Goal: Complete application form: Complete application form

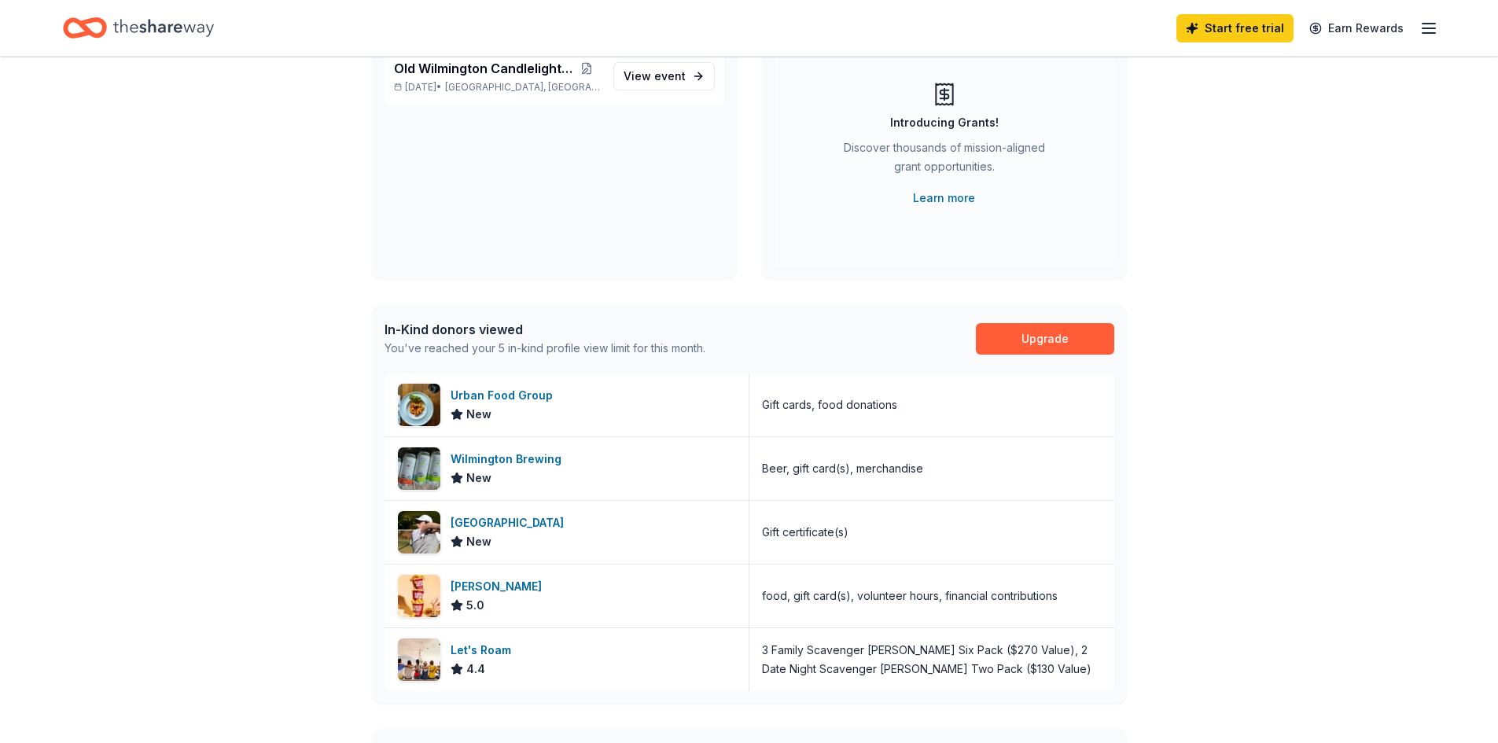
scroll to position [236, 0]
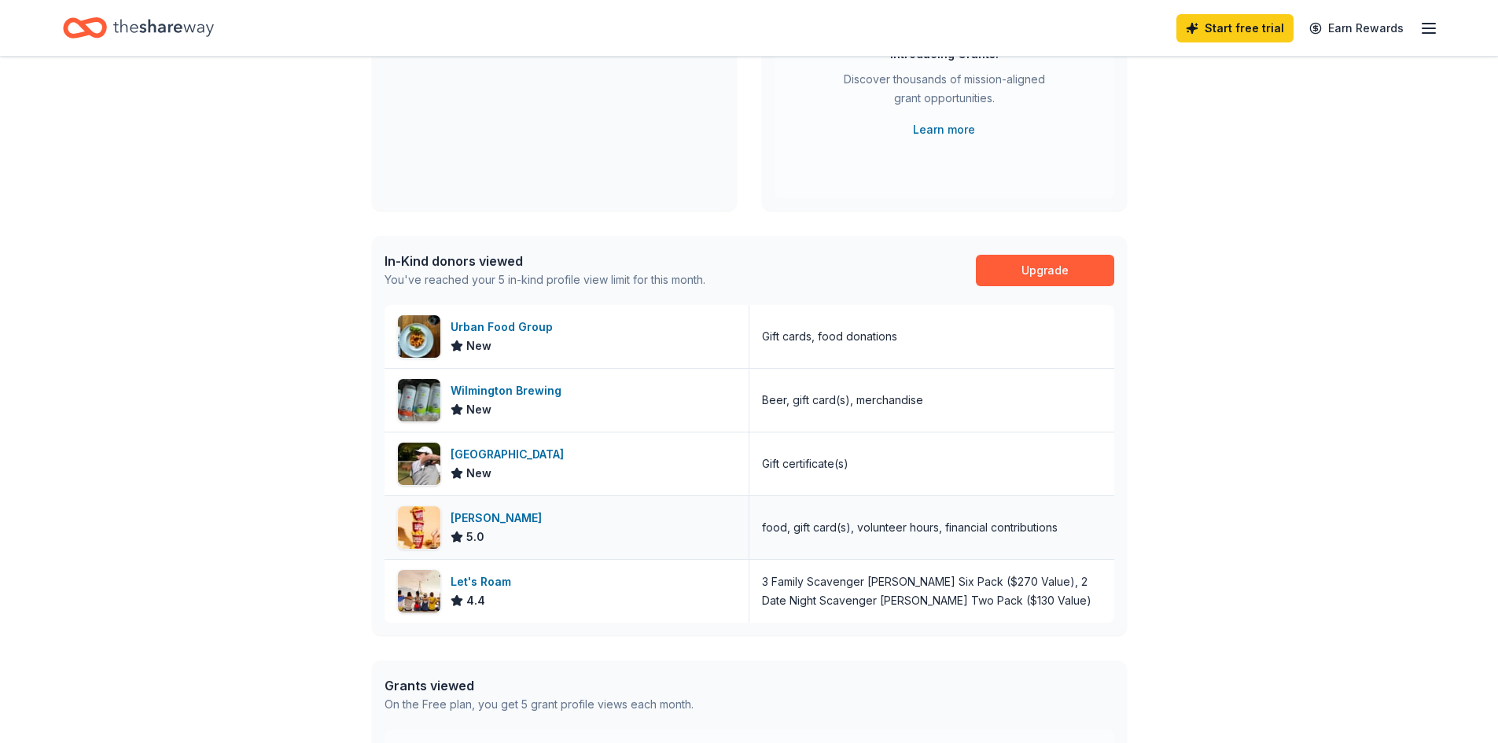
click at [470, 515] on div "[PERSON_NAME]" at bounding box center [500, 518] width 98 height 19
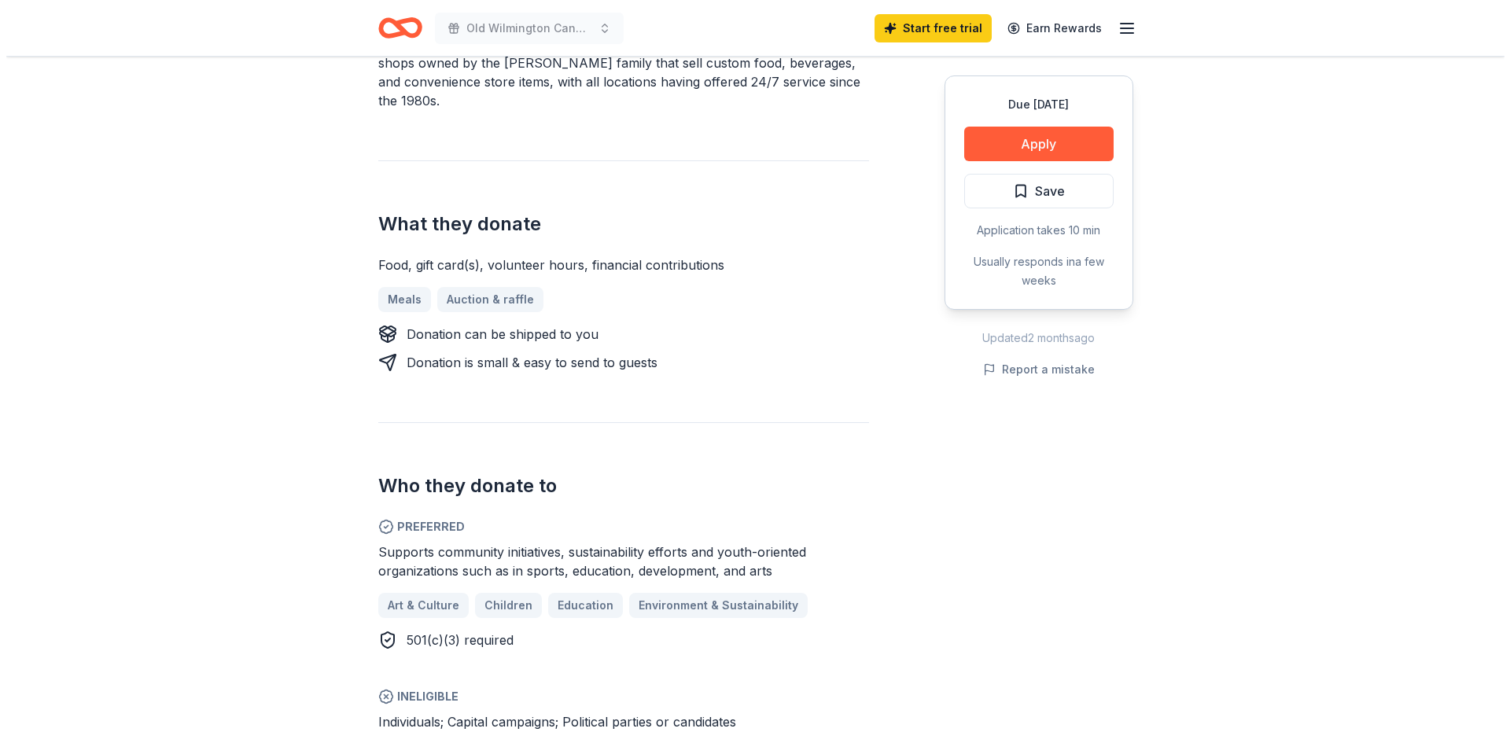
scroll to position [629, 0]
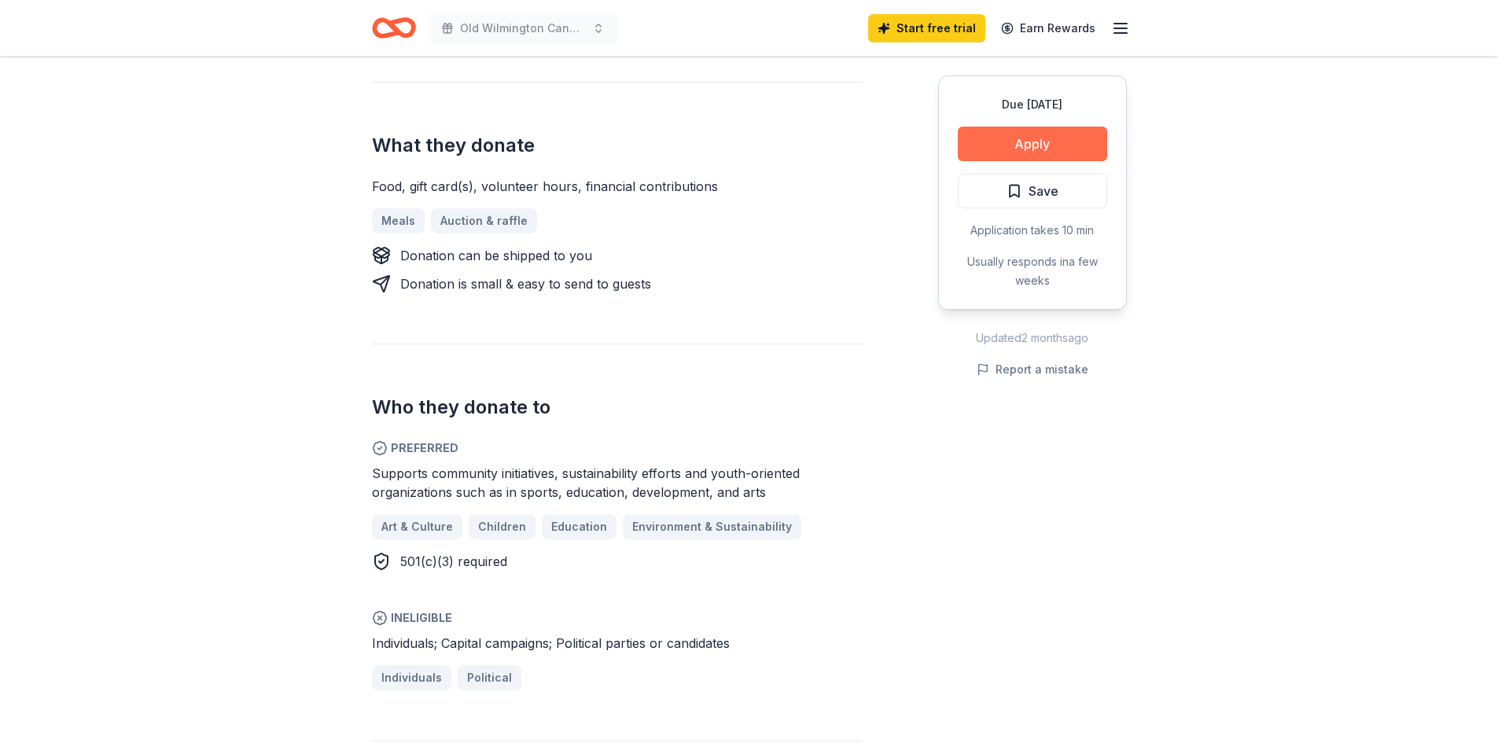
click at [1017, 144] on button "Apply" at bounding box center [1032, 144] width 149 height 35
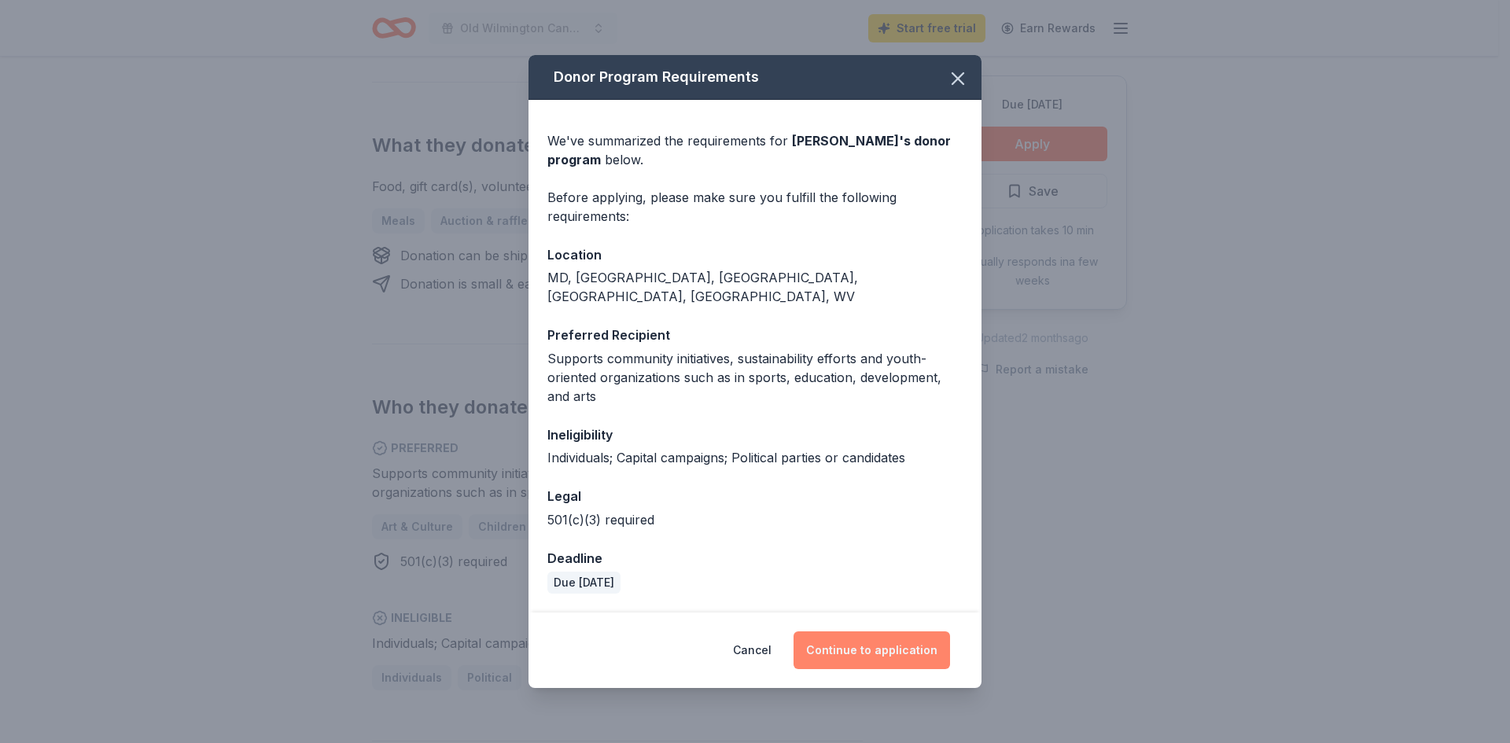
click at [868, 643] on button "Continue to application" at bounding box center [872, 651] width 157 height 38
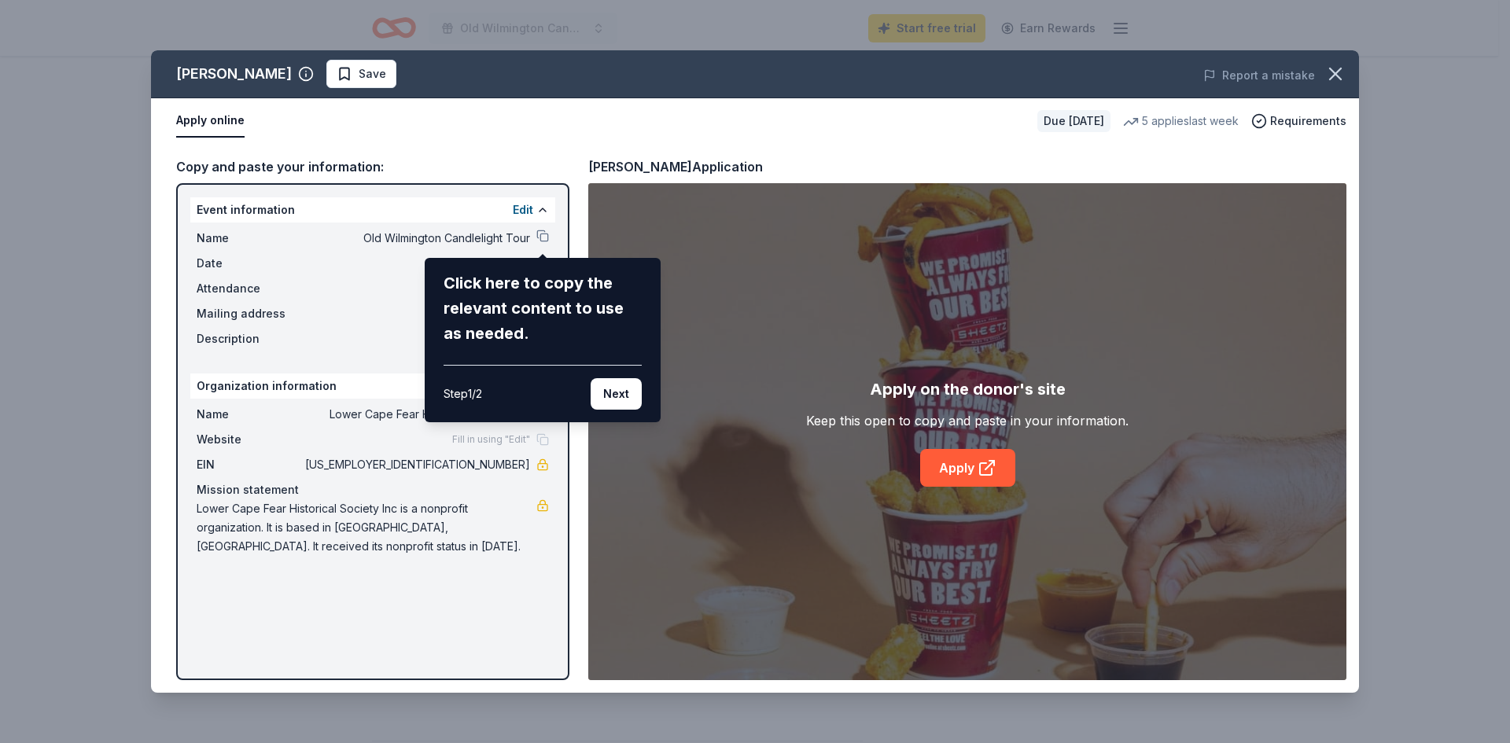
click at [519, 208] on div "[PERSON_NAME] Save Report a mistake Apply online Due [DATE] 5 applies last week…" at bounding box center [755, 371] width 1208 height 643
click at [620, 389] on button "Next" at bounding box center [616, 393] width 51 height 31
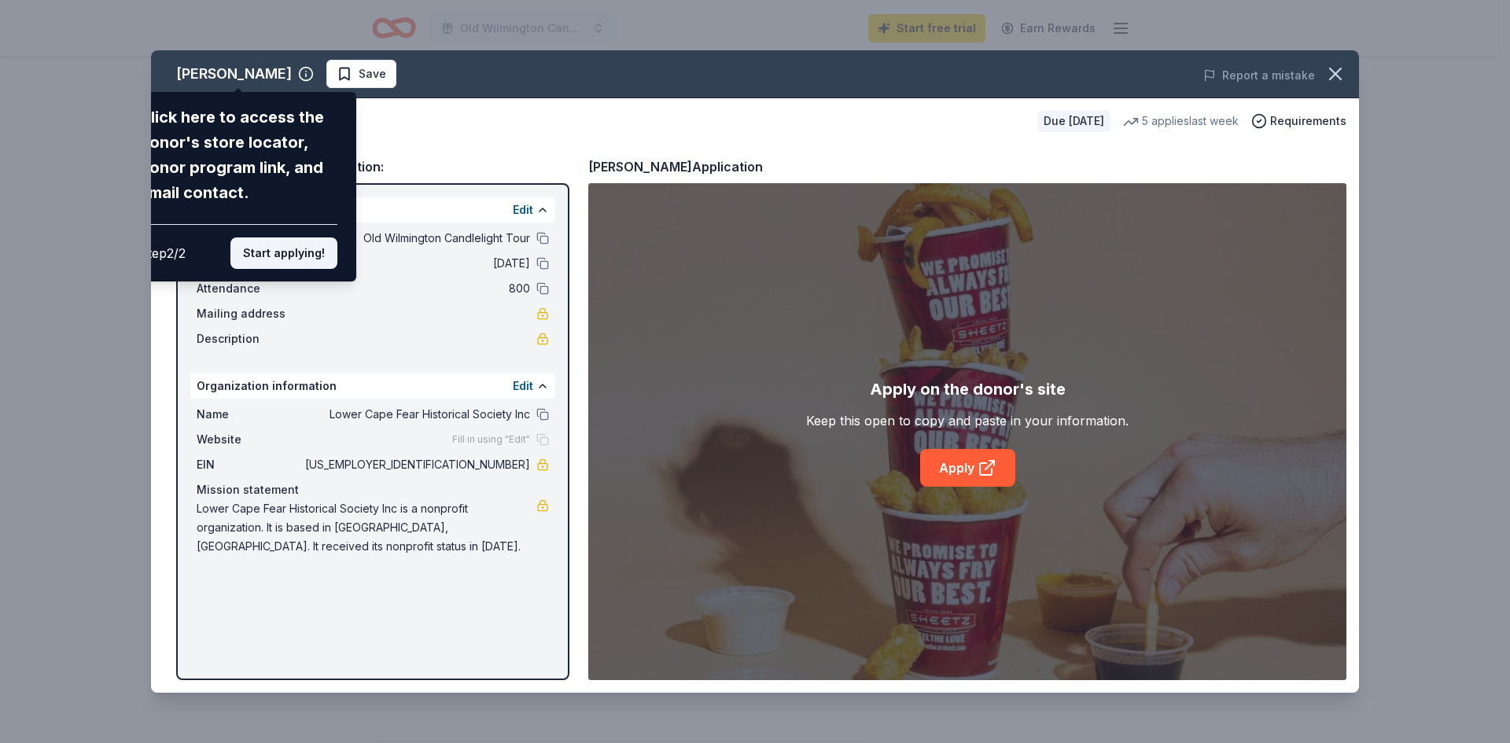
click at [289, 249] on button "Start applying!" at bounding box center [283, 253] width 107 height 31
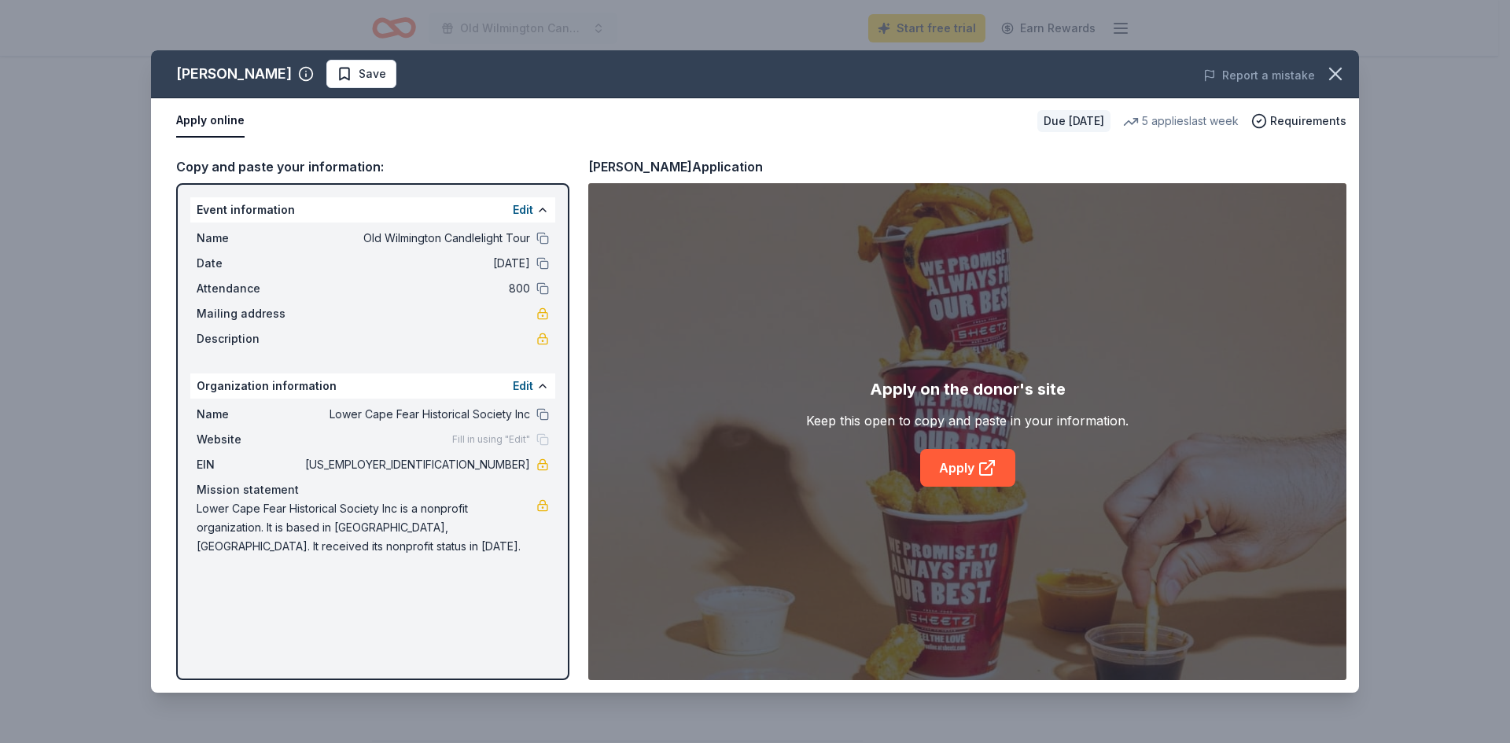
click at [470, 603] on div "Event information Edit Name Old Wilmington Candlelight Tour Date [DATE] Attenda…" at bounding box center [372, 431] width 393 height 497
click at [963, 466] on link "Apply" at bounding box center [967, 468] width 95 height 38
